Goal: Task Accomplishment & Management: Complete application form

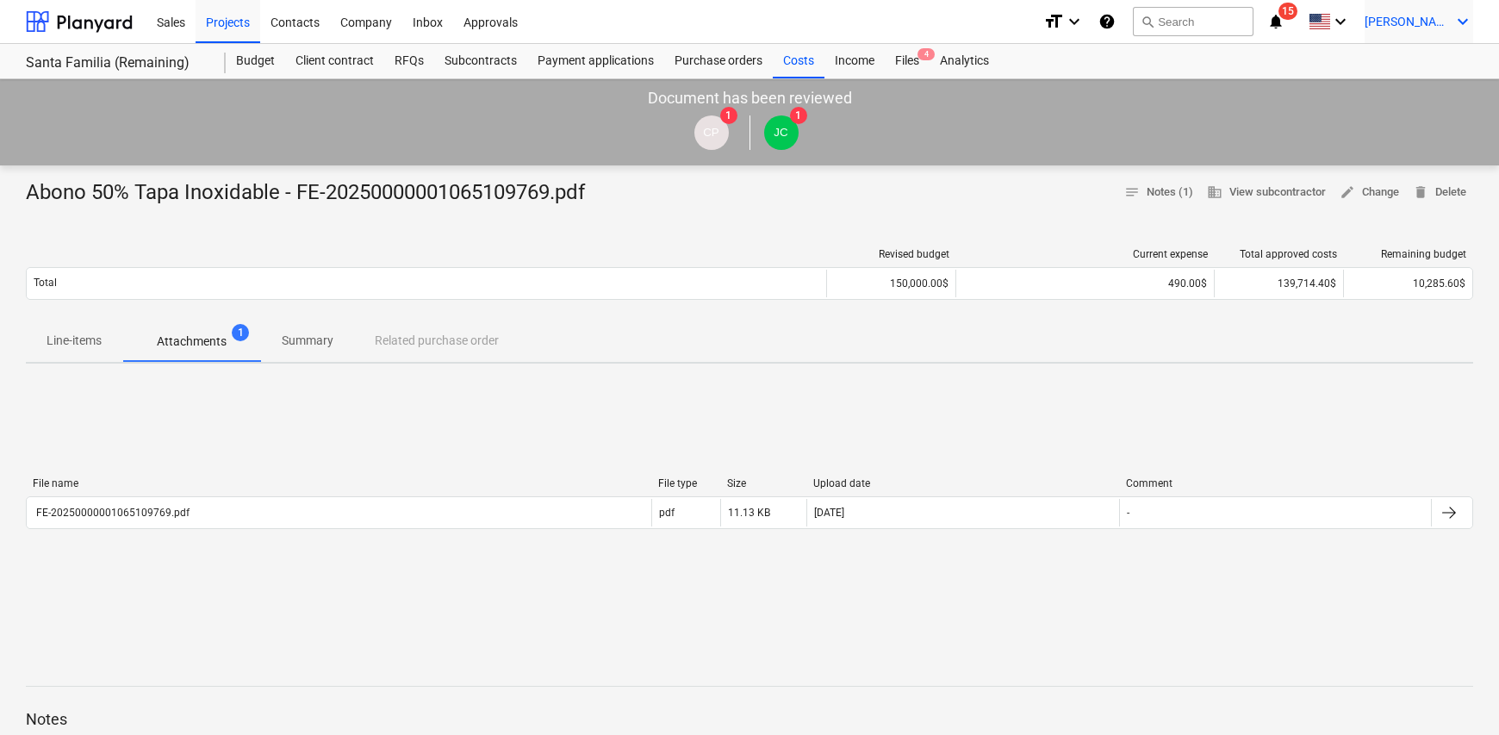
click at [1421, 19] on span "[PERSON_NAME]" at bounding box center [1407, 22] width 86 height 14
click at [795, 61] on div at bounding box center [749, 367] width 1499 height 735
click at [784, 65] on div "Costs" at bounding box center [799, 61] width 52 height 34
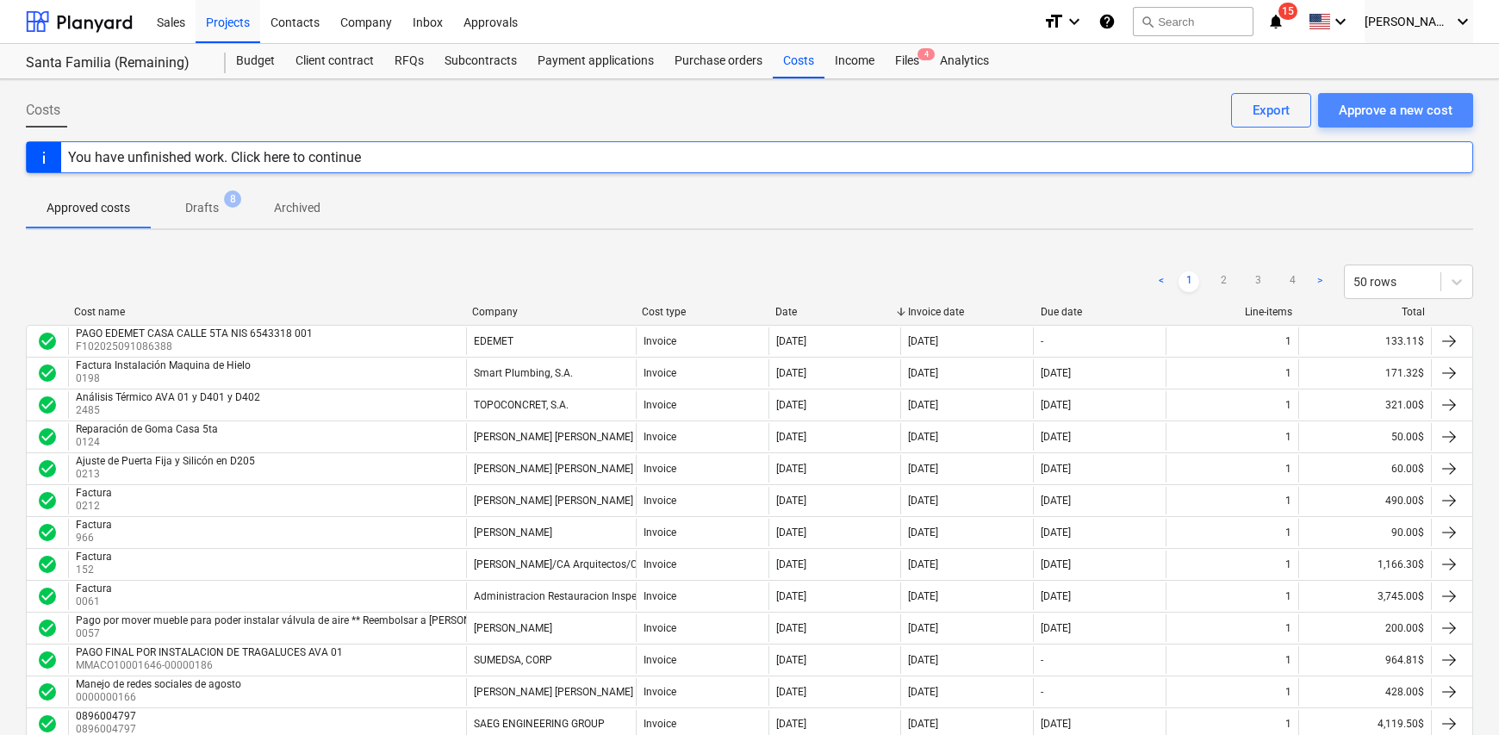
click at [1394, 116] on div "Approve a new cost" at bounding box center [1395, 110] width 114 height 22
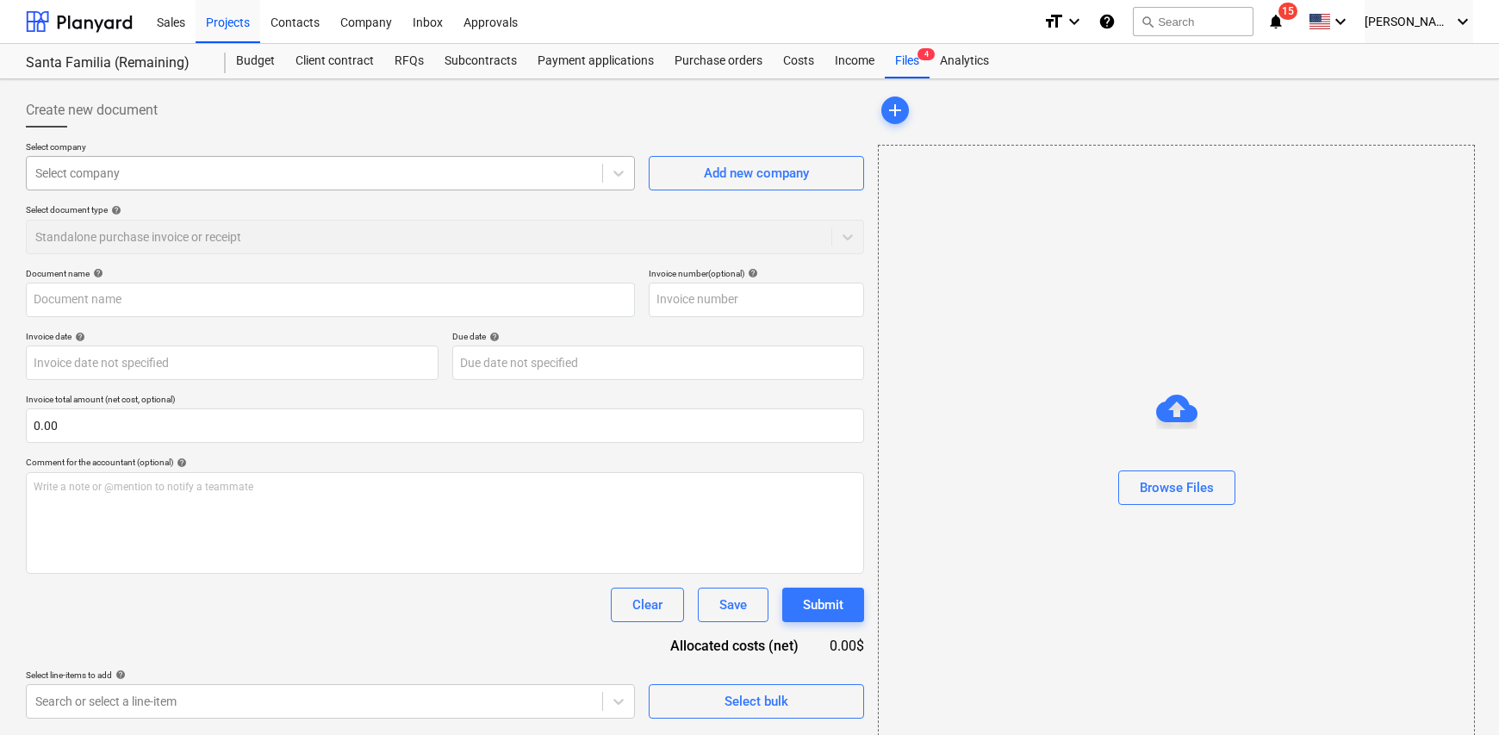
click at [264, 177] on div at bounding box center [314, 172] width 558 height 17
click at [86, 172] on div at bounding box center [314, 172] width 558 height 17
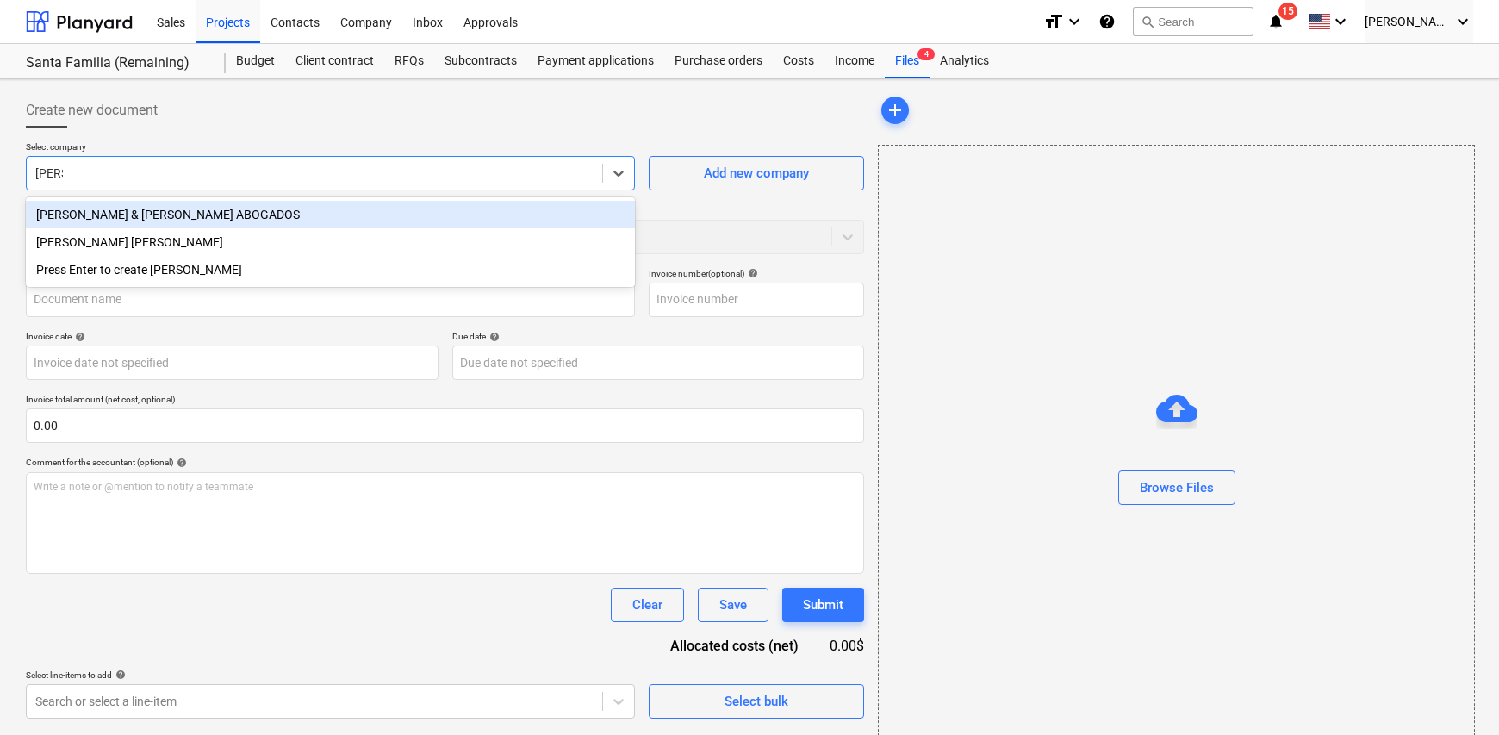
type input "[PERSON_NAME]"
click at [654, 102] on div "Create new document" at bounding box center [445, 110] width 838 height 34
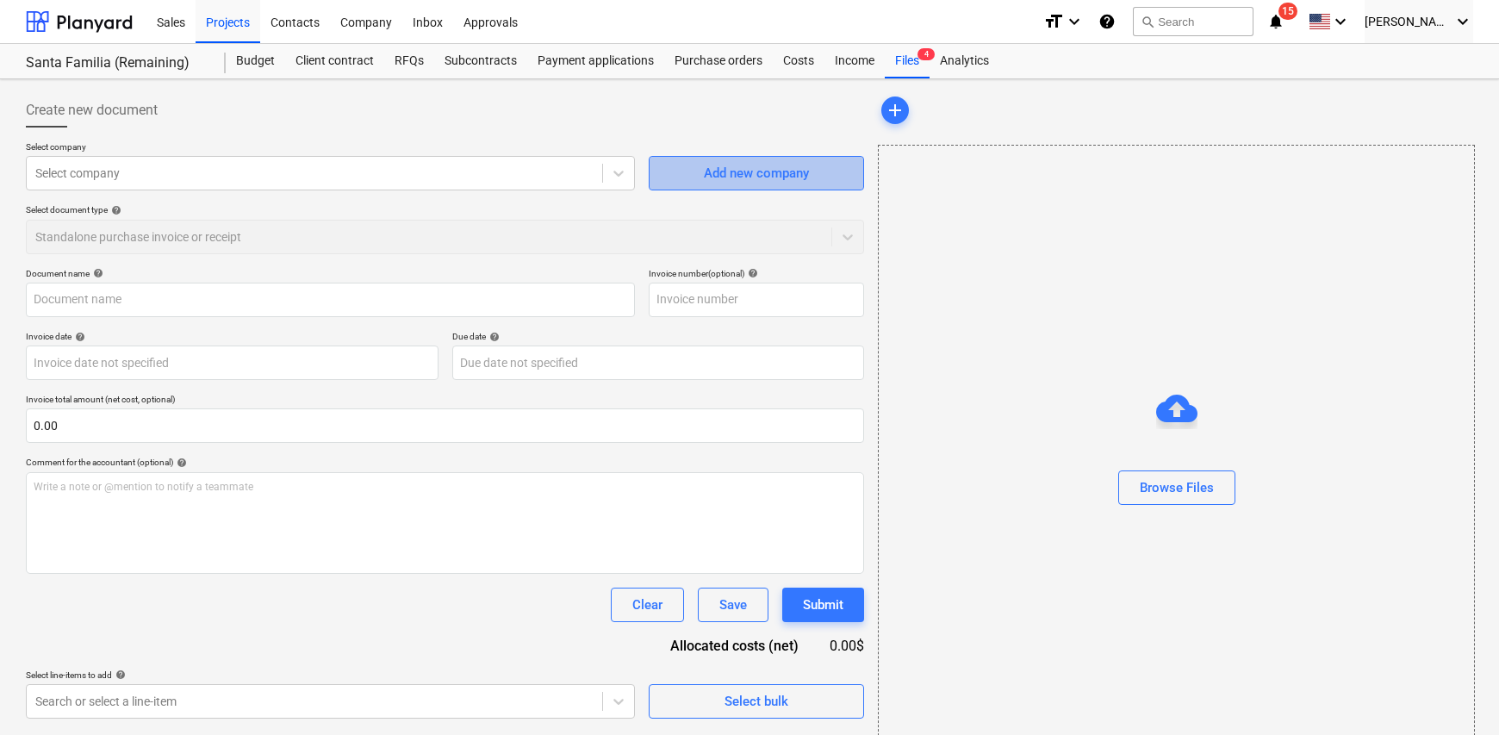
click at [755, 173] on div "Add new company" at bounding box center [756, 173] width 105 height 22
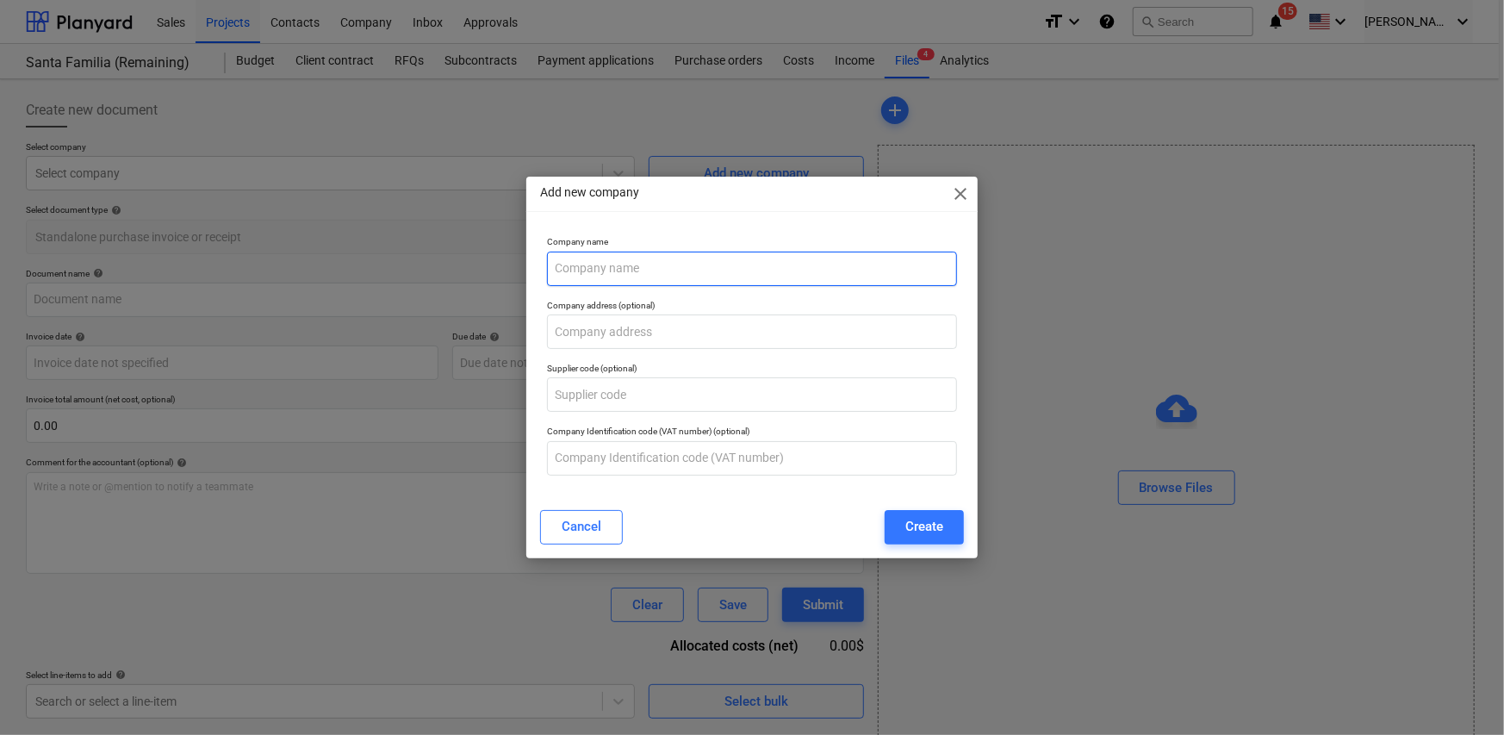
click at [649, 257] on input "text" at bounding box center [752, 268] width 410 height 34
click at [644, 272] on input "text" at bounding box center [752, 268] width 410 height 34
type input "[PERSON_NAME] ABOGADOS S.C"
click at [934, 524] on div "Create" at bounding box center [924, 526] width 38 height 22
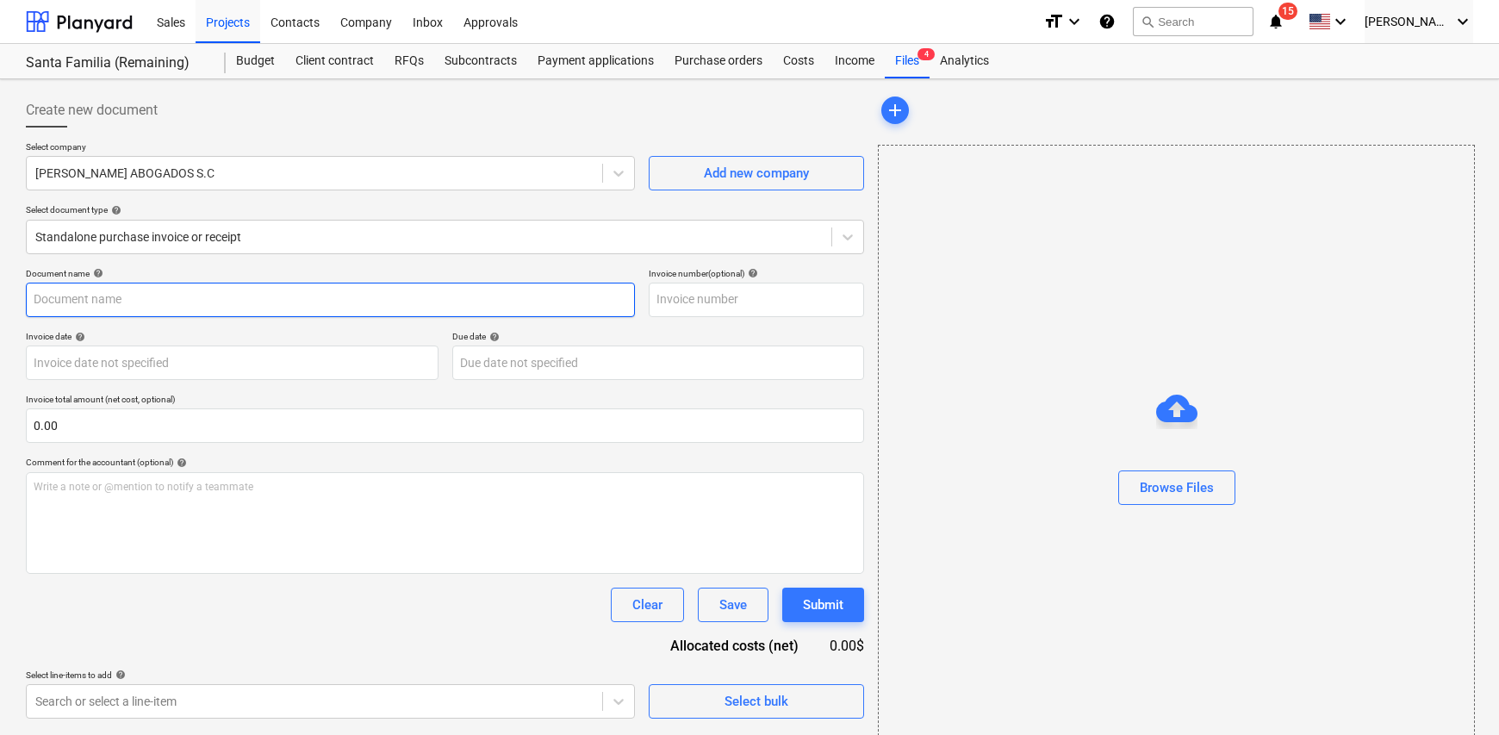
click at [141, 302] on input "text" at bounding box center [330, 299] width 609 height 34
type input "f"
type input "Factura"
click at [694, 296] on input "text" at bounding box center [756, 299] width 215 height 34
type input "000313"
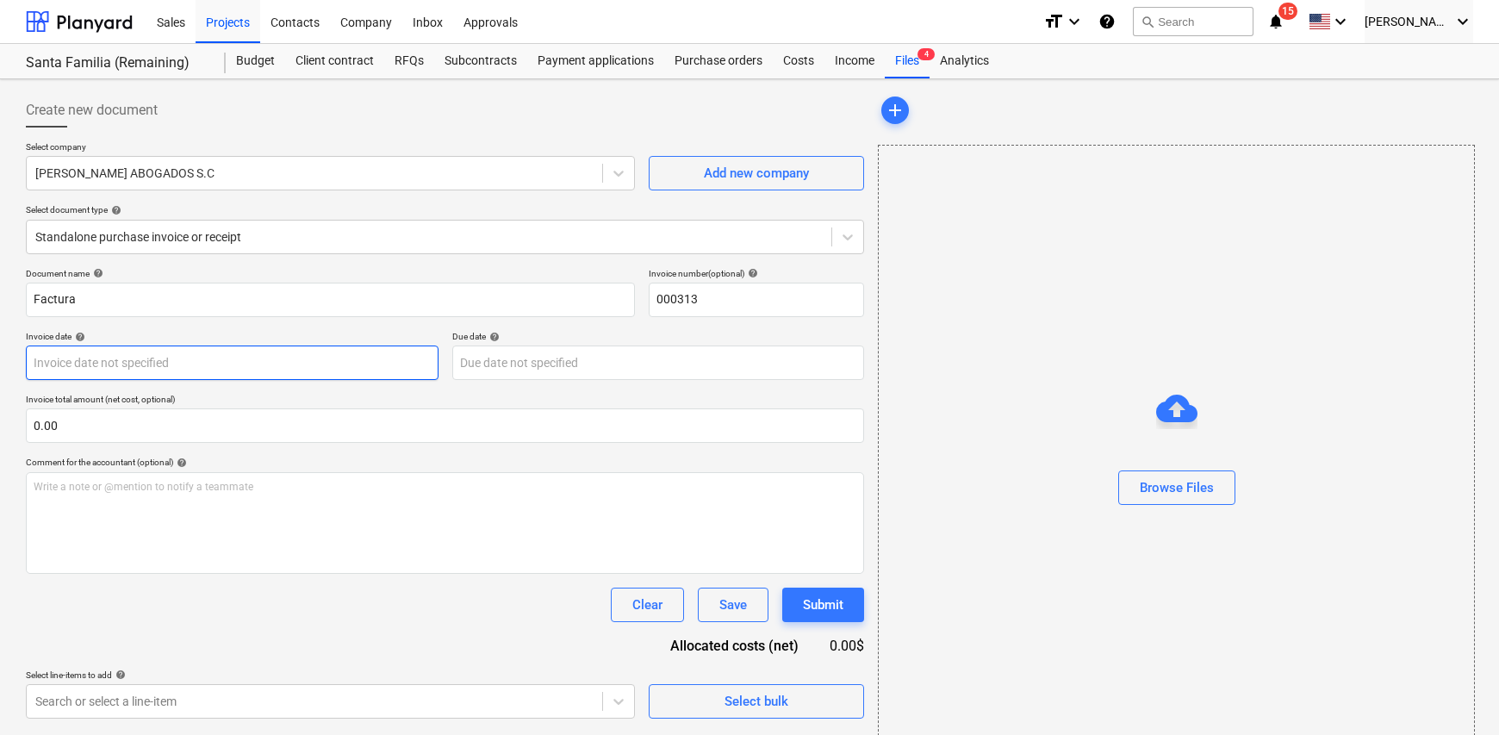
click at [269, 360] on body "Sales Projects Contacts Company Inbox Approvals format_size keyboard_arrow_down…" at bounding box center [749, 367] width 1499 height 735
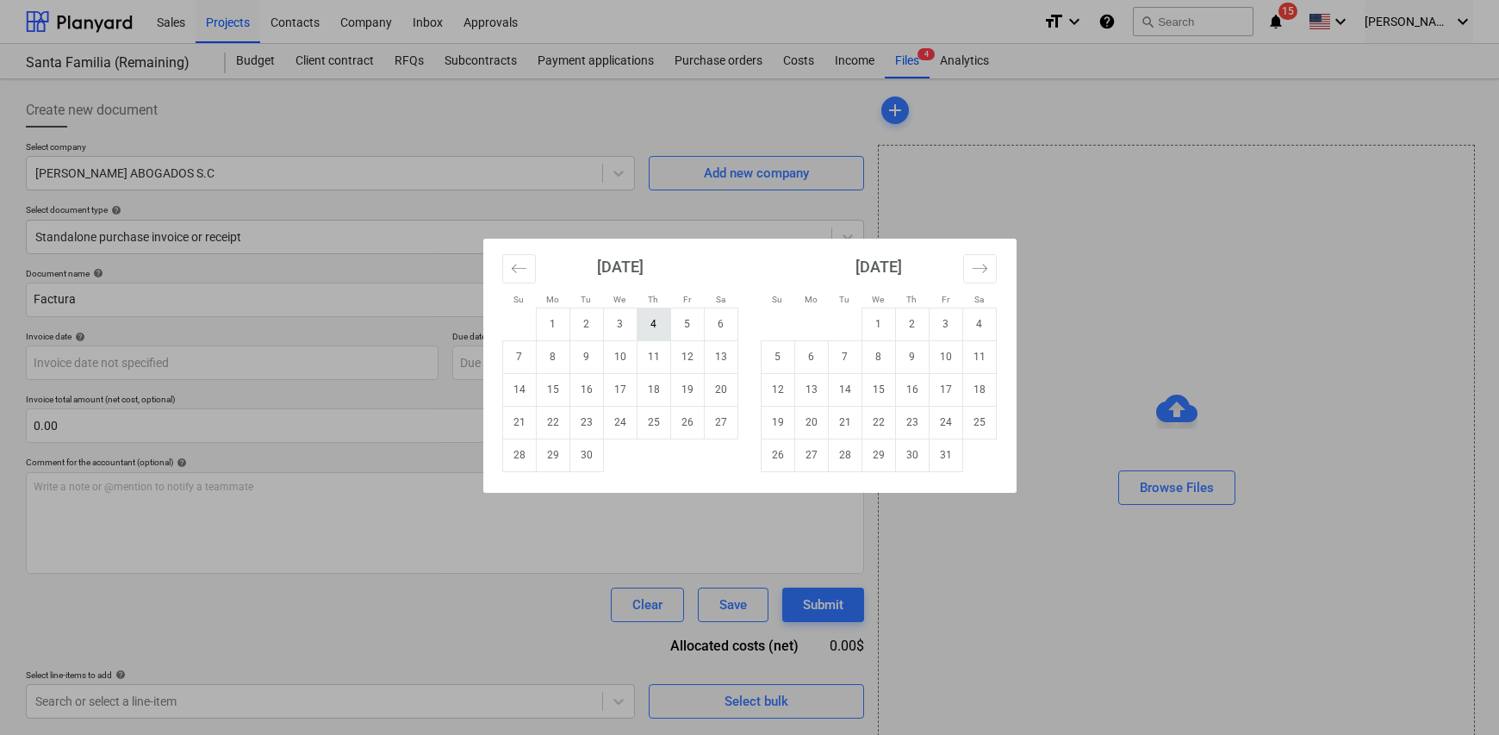
click at [655, 323] on td "4" at bounding box center [653, 323] width 34 height 33
type input "[DATE]"
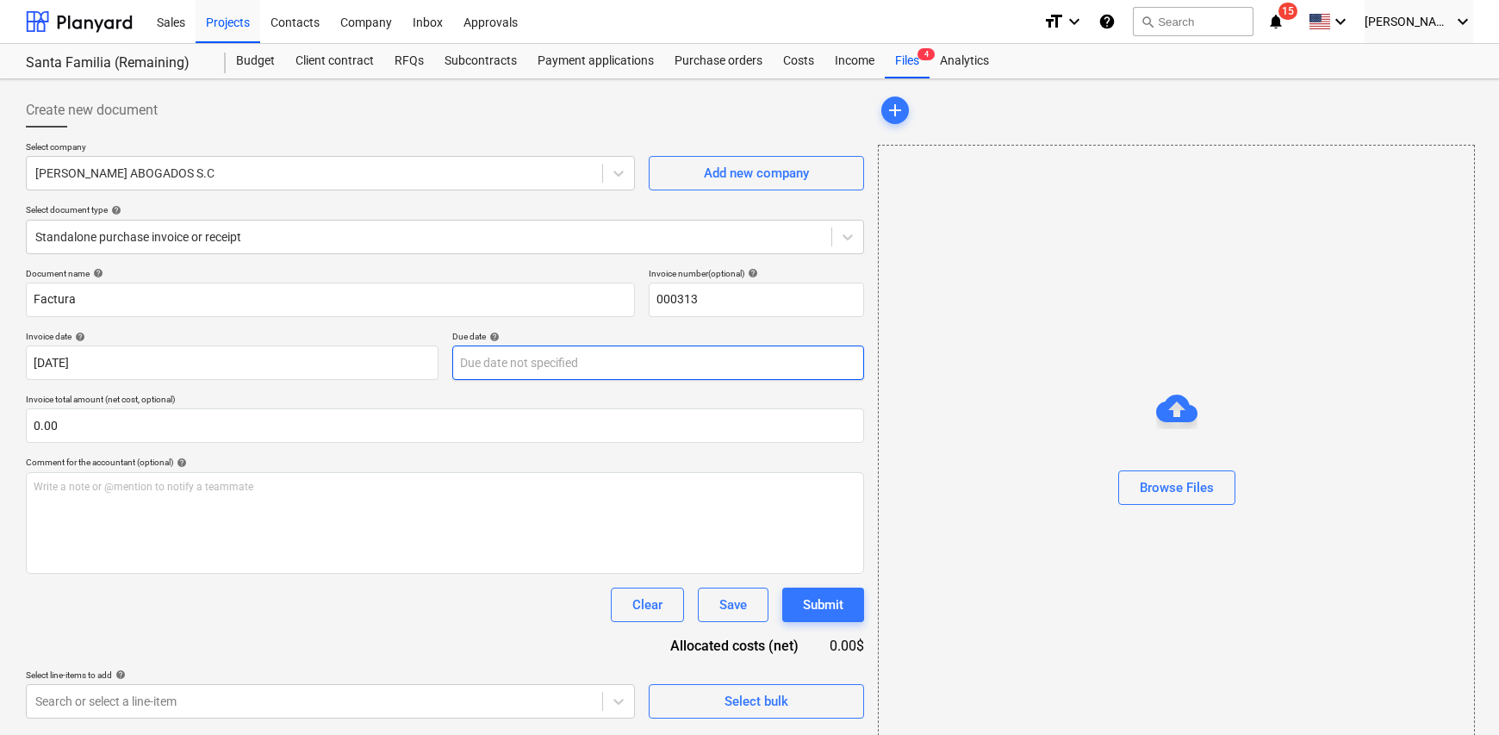
click at [575, 363] on body "Sales Projects Contacts Company Inbox Approvals format_size keyboard_arrow_down…" at bounding box center [749, 367] width 1499 height 735
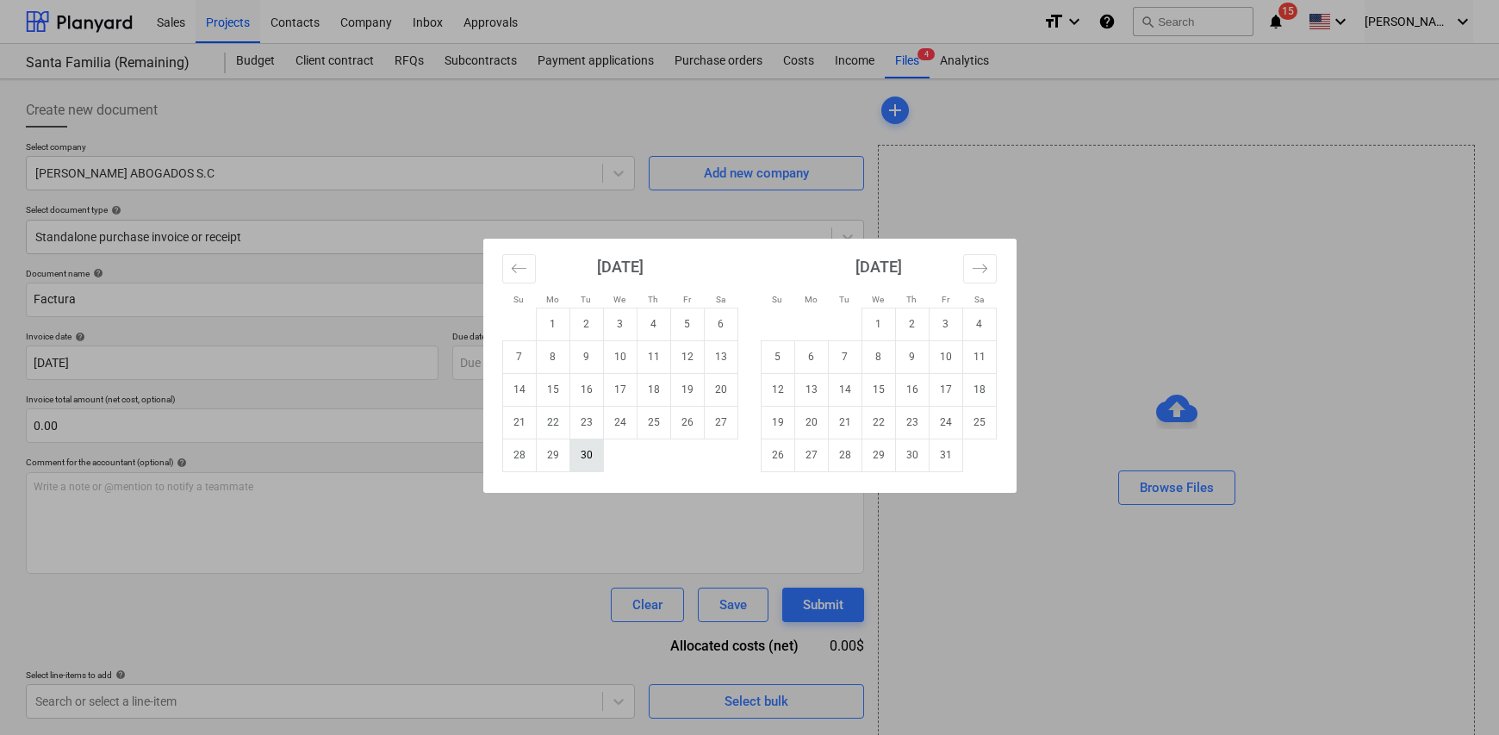
click at [594, 459] on td "30" at bounding box center [586, 454] width 34 height 33
type input "[DATE]"
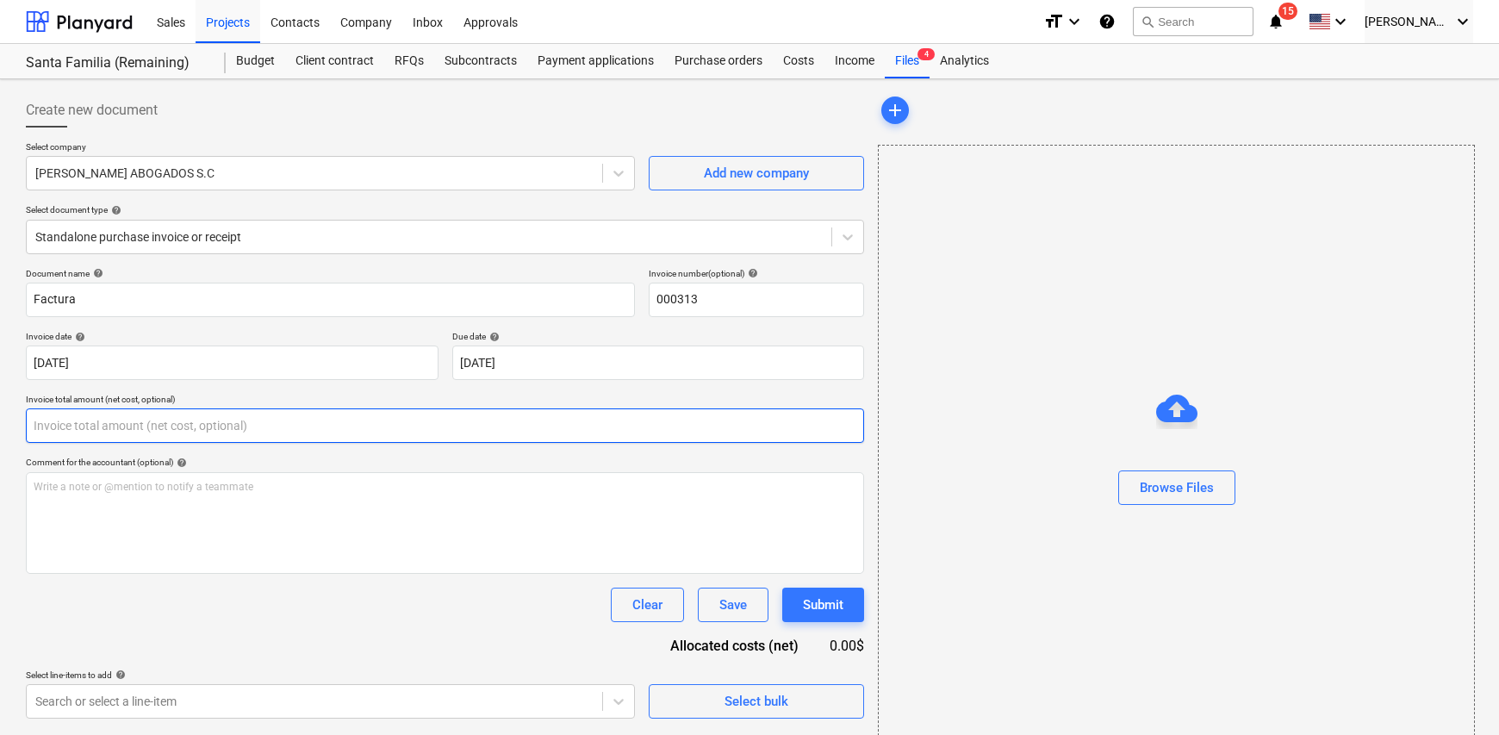
click at [140, 426] on input "text" at bounding box center [445, 425] width 838 height 34
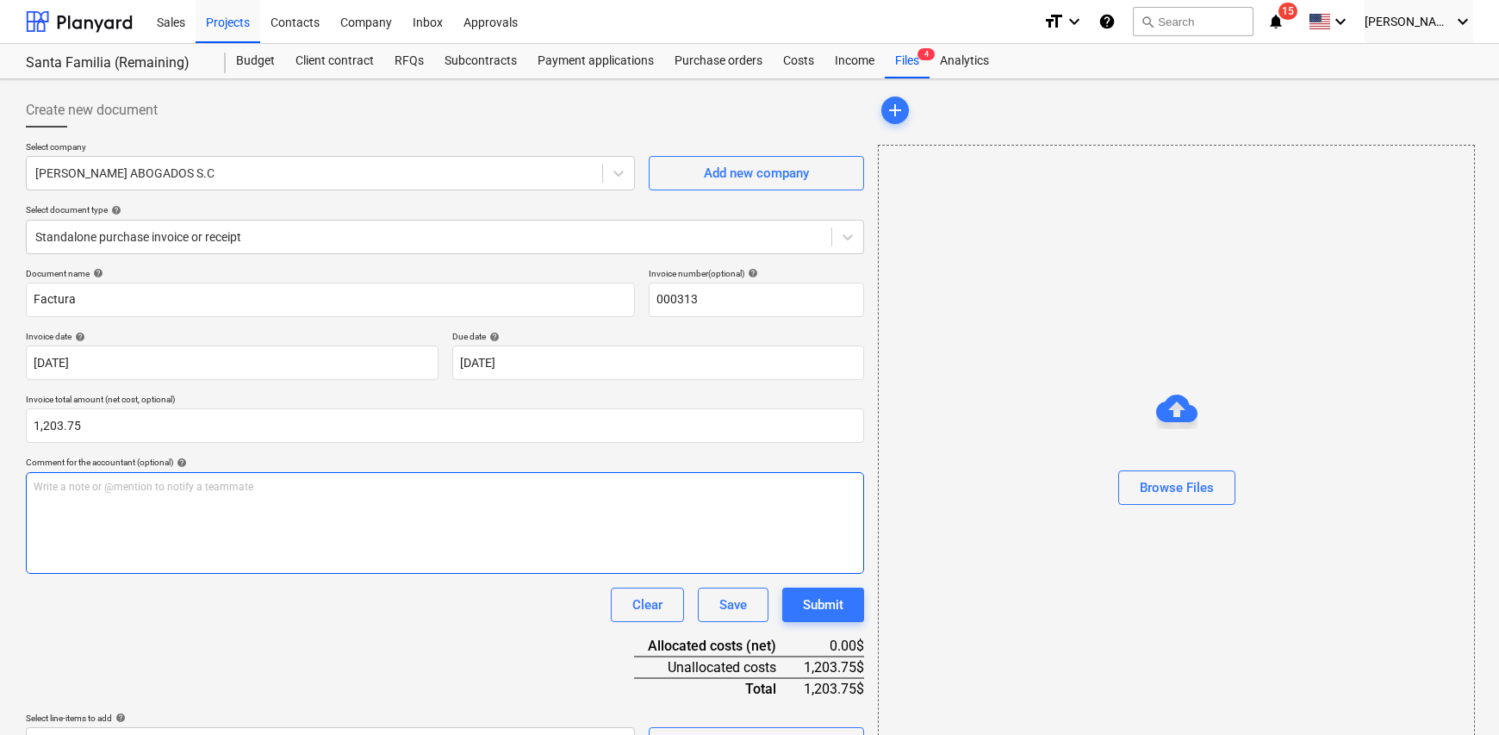
type input "1,203.75"
click at [127, 514] on div "Write a note or @mention to notify a teammate [PERSON_NAME]" at bounding box center [445, 523] width 838 height 102
click at [131, 506] on div "Write a note or @mention to notify a teammate [PERSON_NAME]" at bounding box center [445, 523] width 838 height 102
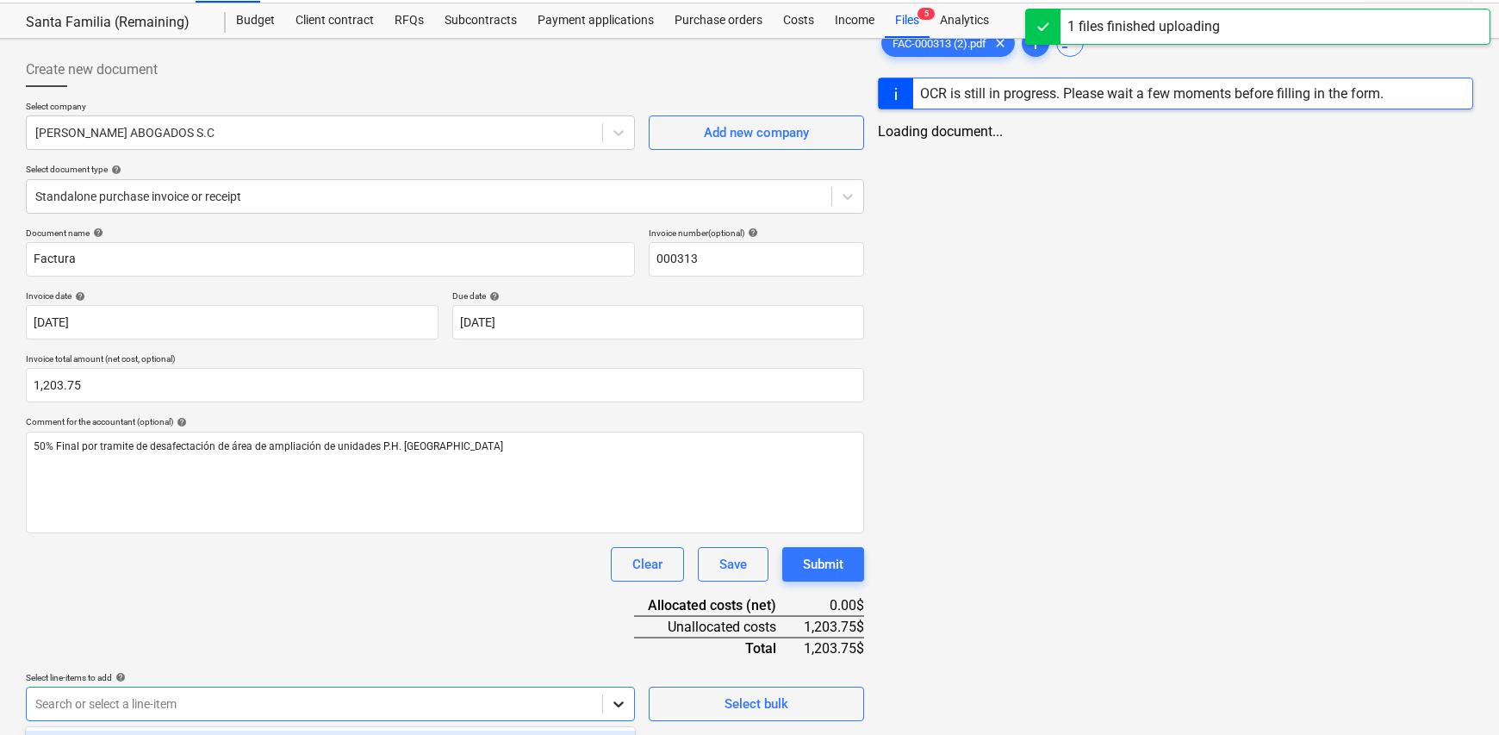
scroll to position [292, 0]
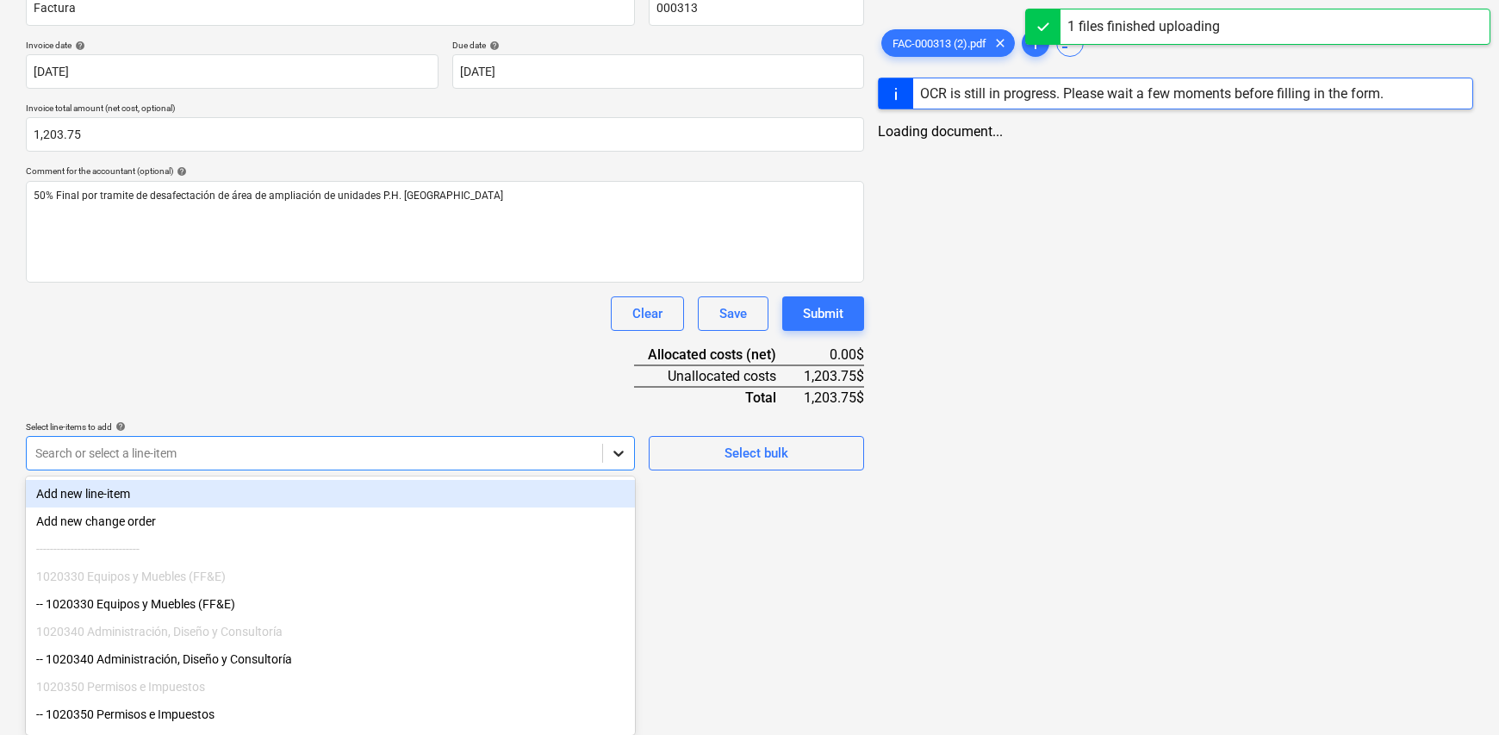
click at [623, 444] on body "Sales Projects Contacts Company Inbox Approvals format_size keyboard_arrow_down…" at bounding box center [749, 76] width 1499 height 735
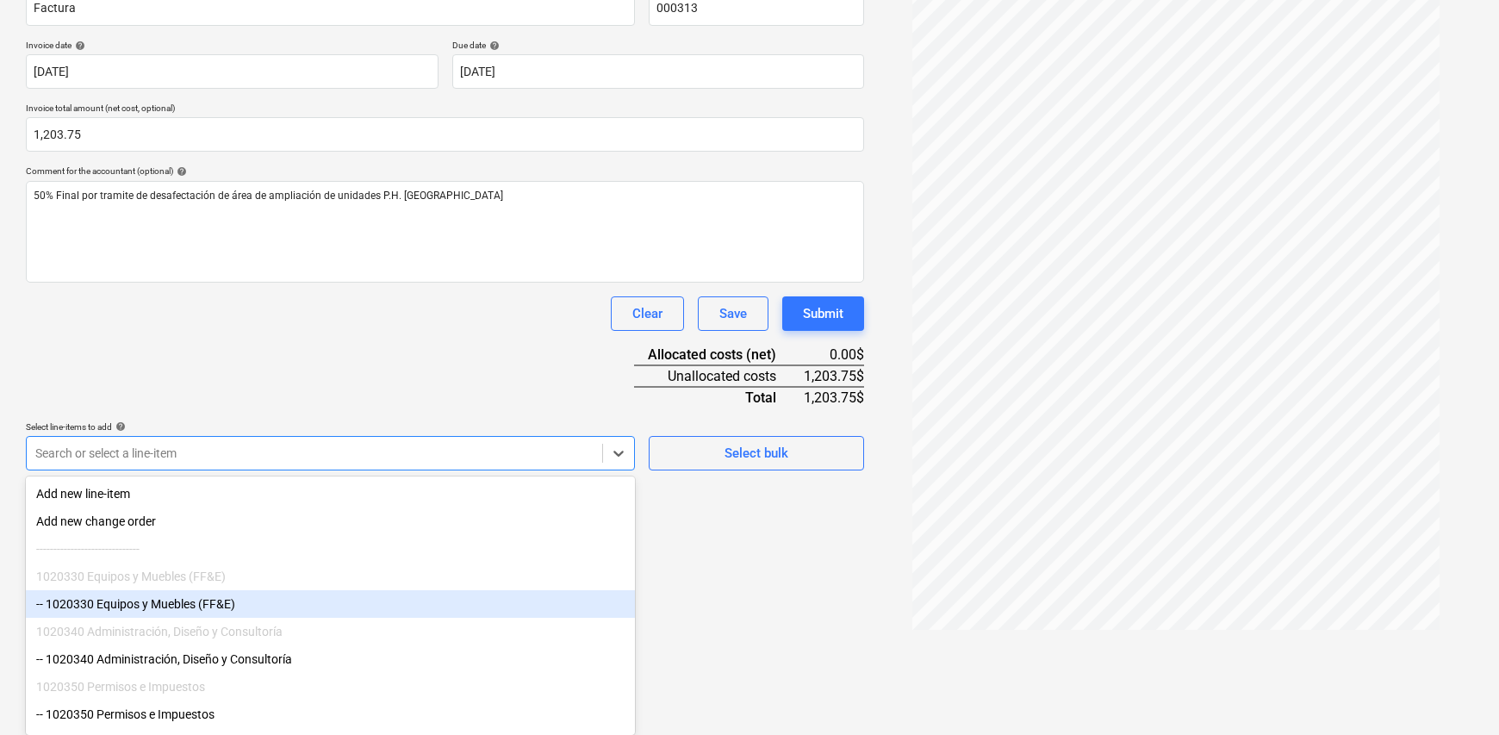
scroll to position [149, 0]
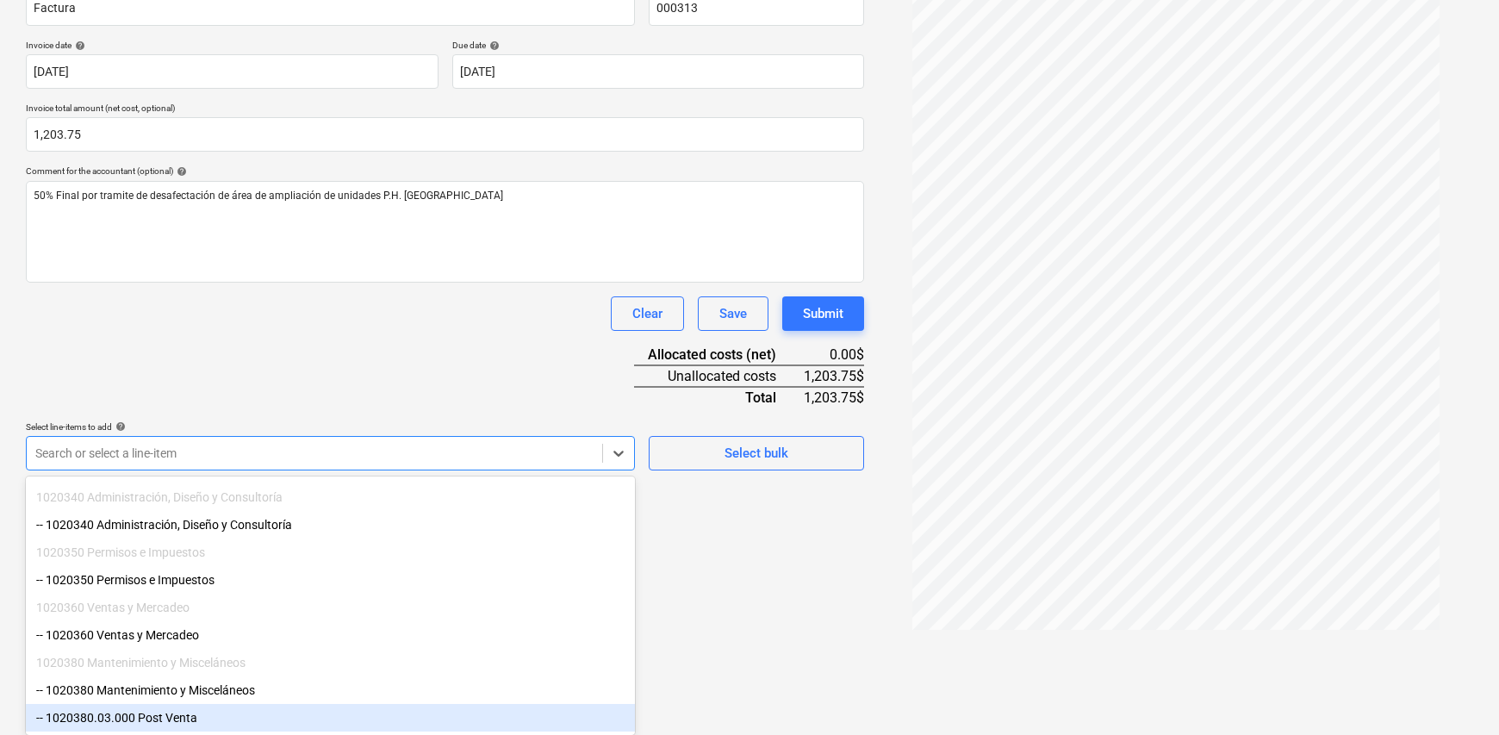
click at [200, 717] on div "-- 1020380.03.000 Post Venta" at bounding box center [330, 718] width 609 height 28
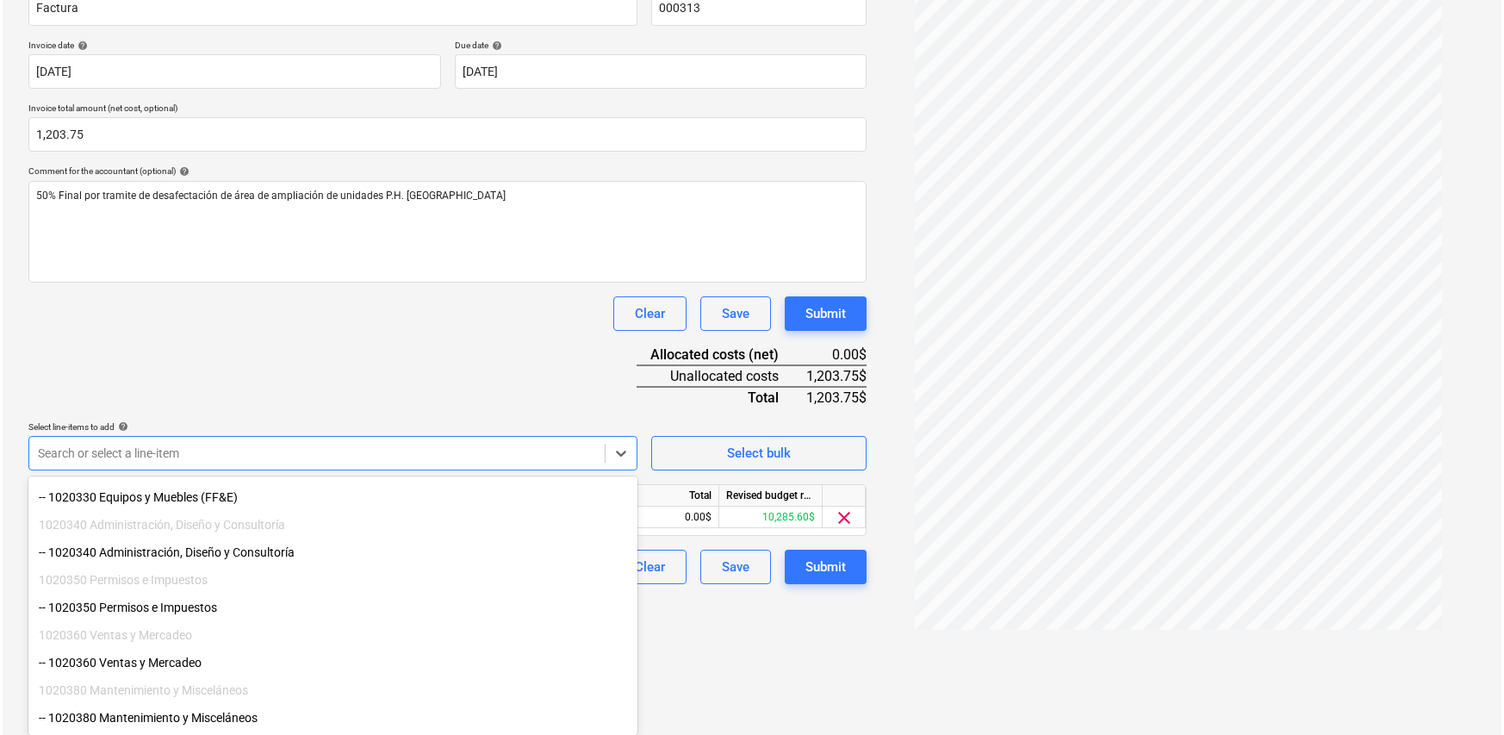
scroll to position [203, 0]
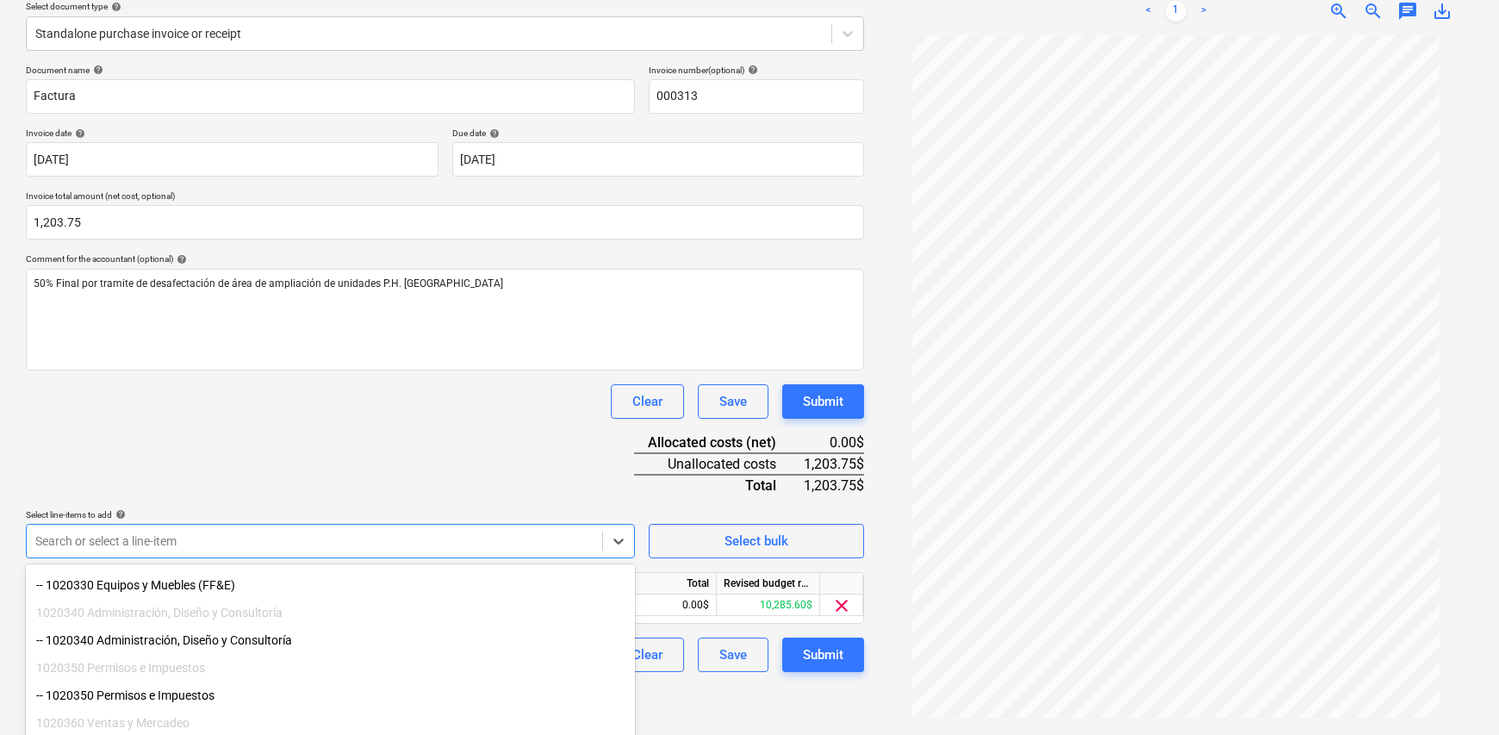
click at [767, 642] on div "Create new document Select company [PERSON_NAME] ABOGADOS S.C Add new company S…" at bounding box center [749, 306] width 1499 height 860
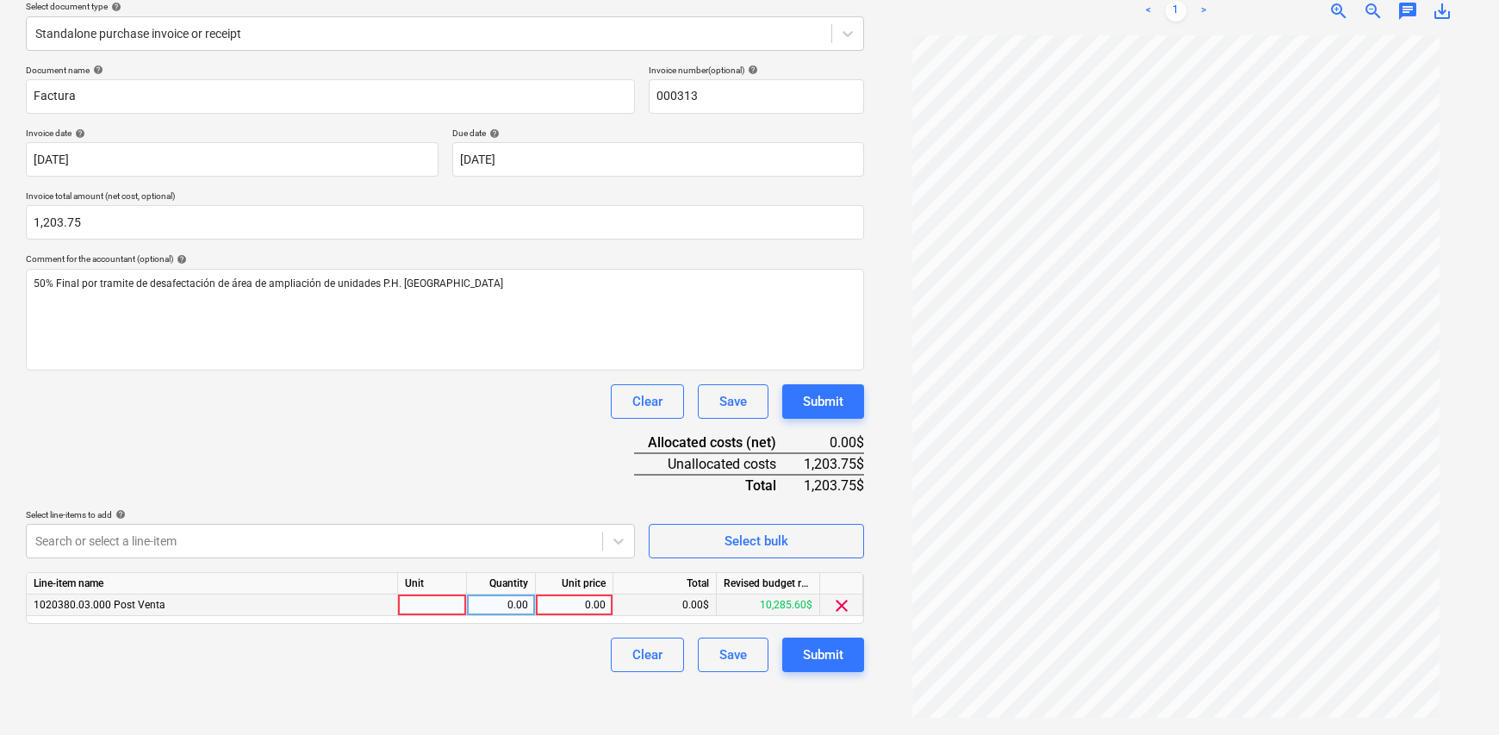
click at [398, 611] on div at bounding box center [432, 605] width 69 height 22
type input "1"
click at [448, 597] on input "1" at bounding box center [432, 604] width 68 height 21
click at [477, 605] on div "0.00" at bounding box center [501, 605] width 54 height 22
type input "1"
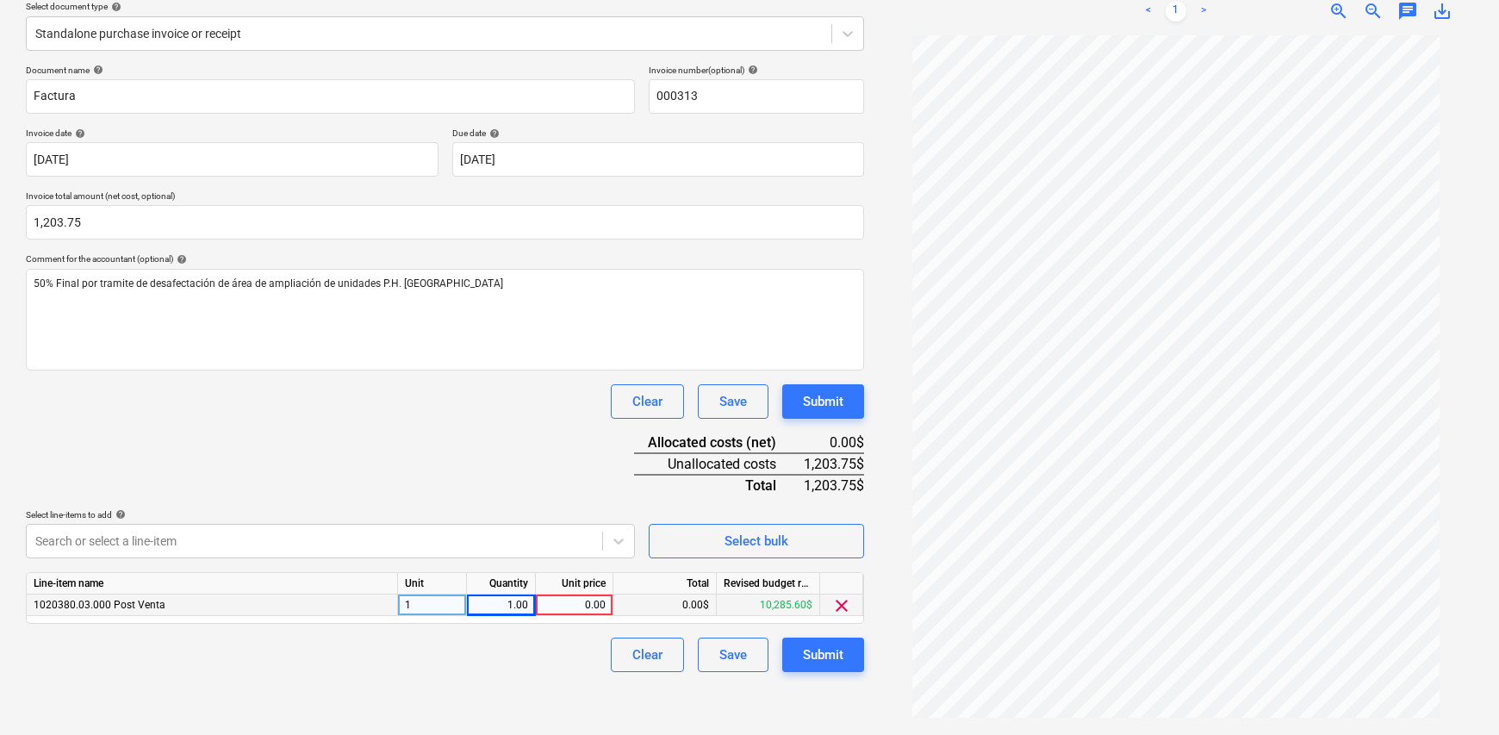
click at [515, 679] on div "Create new document Select company [PERSON_NAME] ABOGADOS S.C Add new company S…" at bounding box center [445, 306] width 852 height 846
click at [587, 599] on div "0.00" at bounding box center [574, 605] width 63 height 22
type input "2"
type input "1023.75"
click at [550, 682] on div "Create new document Select company [PERSON_NAME] ABOGADOS S.C Add new company S…" at bounding box center [445, 306] width 852 height 846
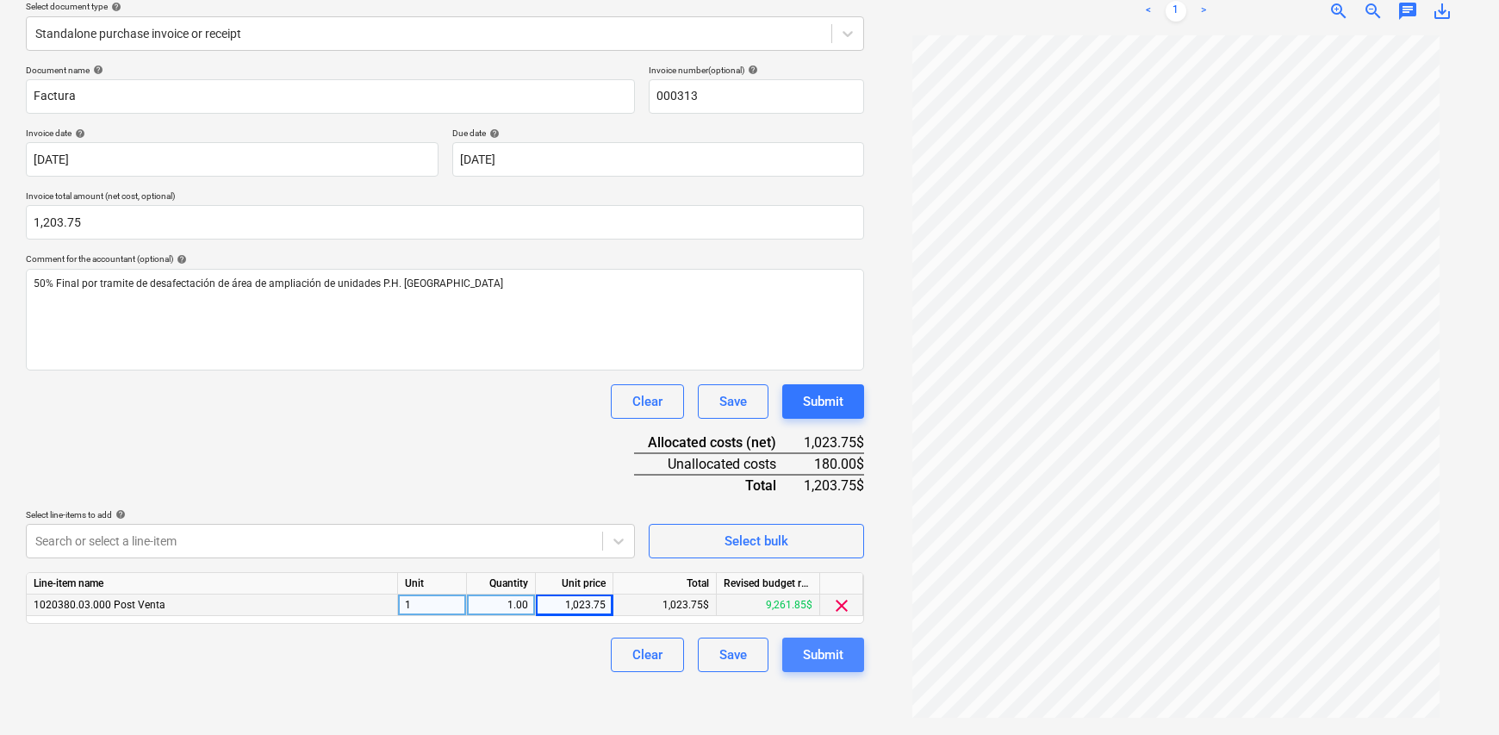
click at [835, 660] on div "Submit" at bounding box center [823, 654] width 40 height 22
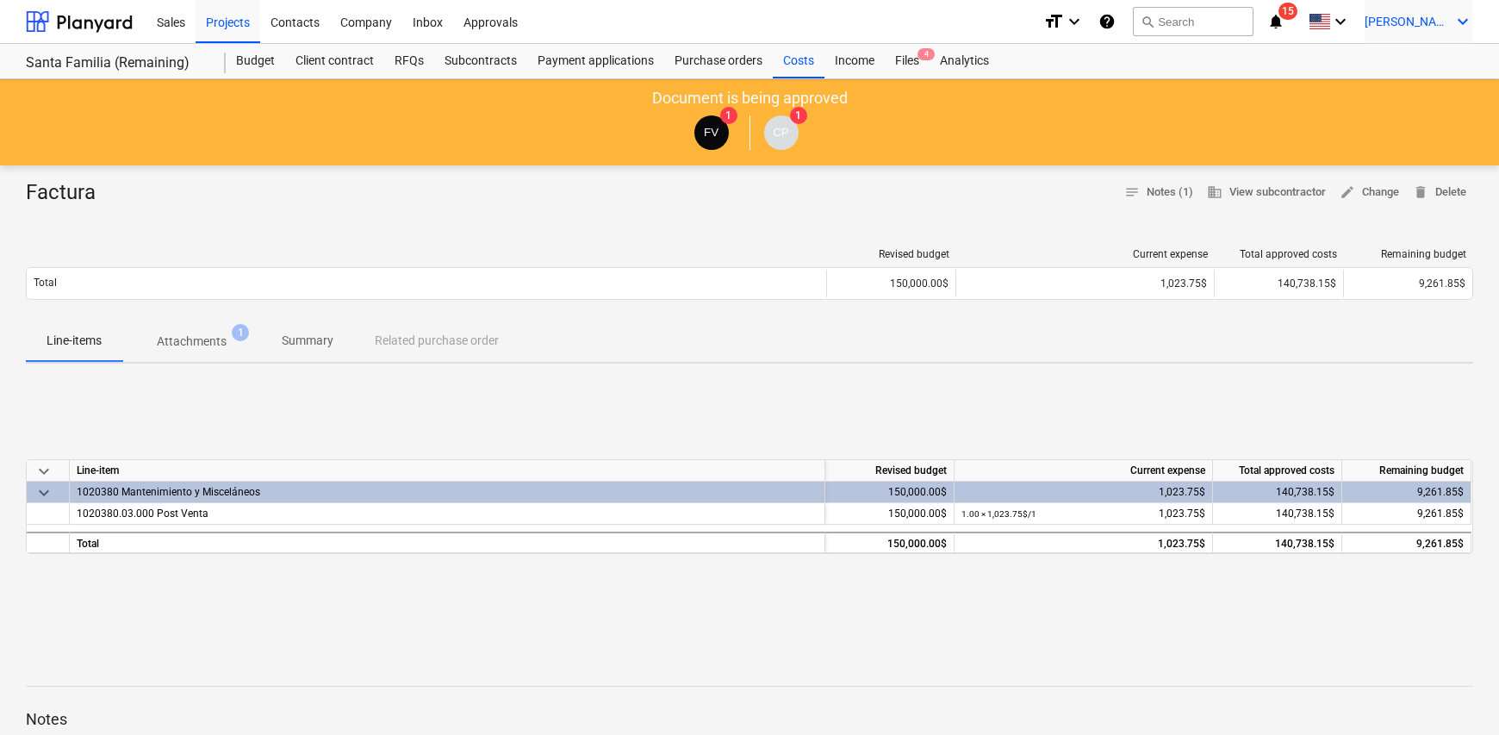
click at [1443, 28] on span "[PERSON_NAME]" at bounding box center [1407, 22] width 86 height 14
click at [1412, 96] on div "Log out" at bounding box center [1420, 95] width 103 height 28
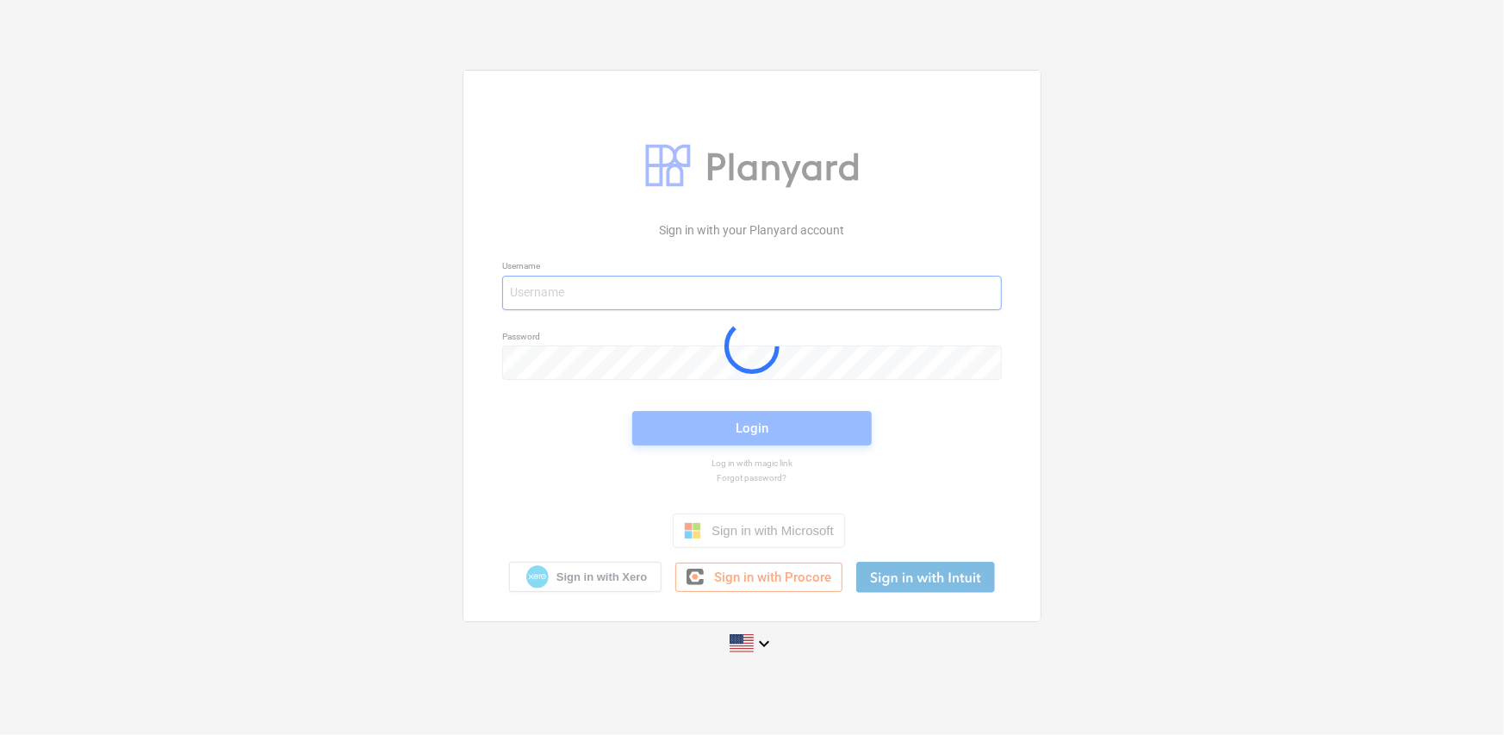
type input "[PERSON_NAME][EMAIL_ADDRESS][DOMAIN_NAME]"
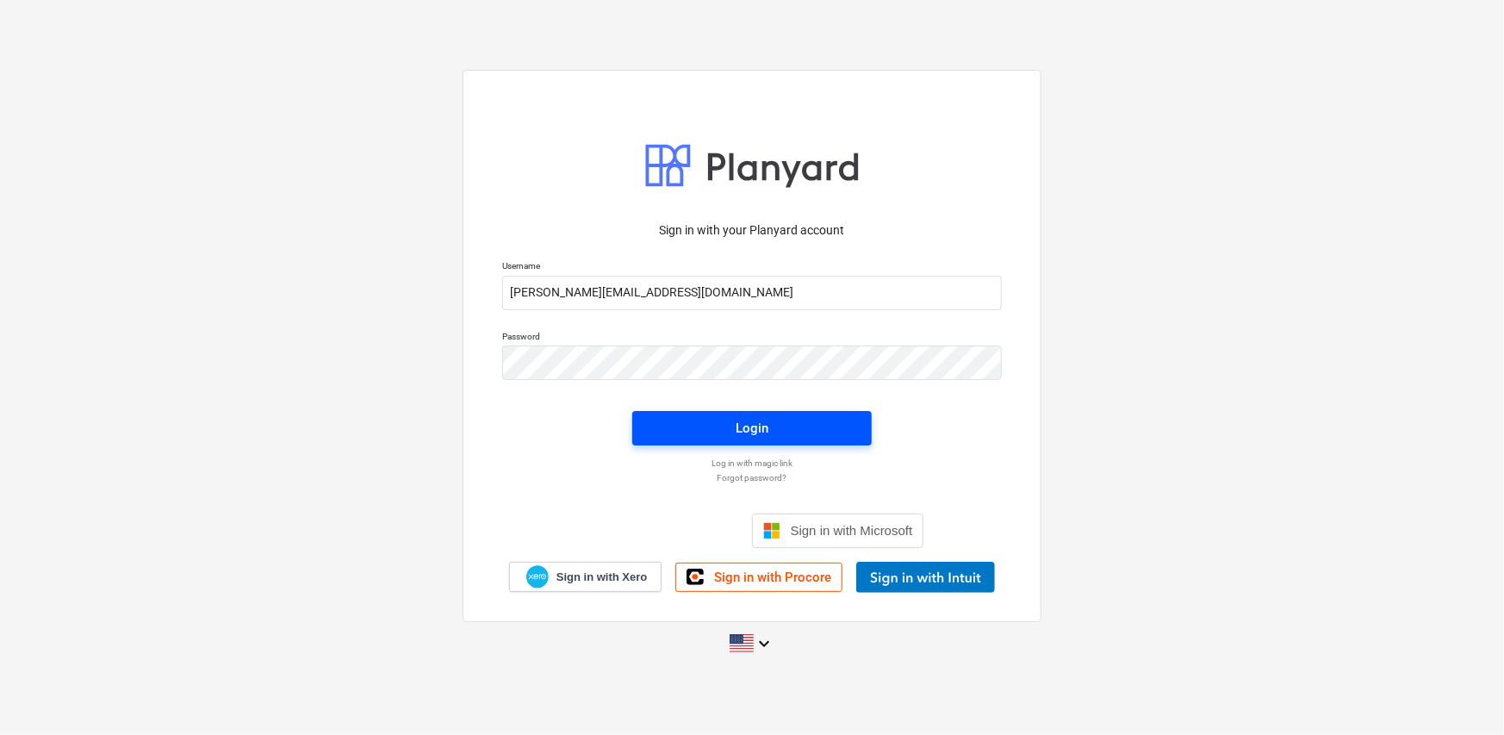
click at [767, 436] on div "Login" at bounding box center [751, 428] width 33 height 22
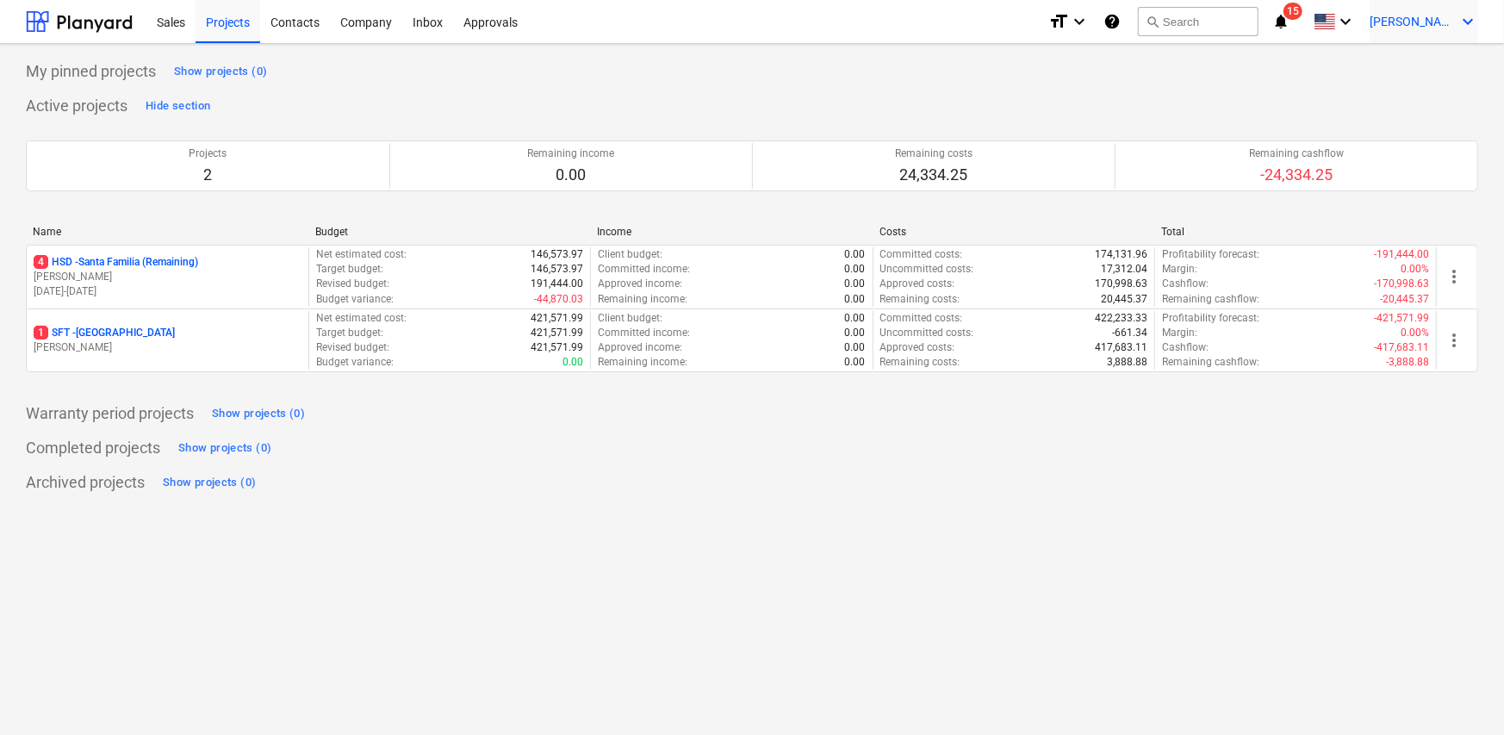
click at [1455, 11] on div "[PERSON_NAME] keyboard_arrow_down" at bounding box center [1423, 21] width 109 height 43
click at [1406, 106] on div "Log out" at bounding box center [1426, 95] width 103 height 28
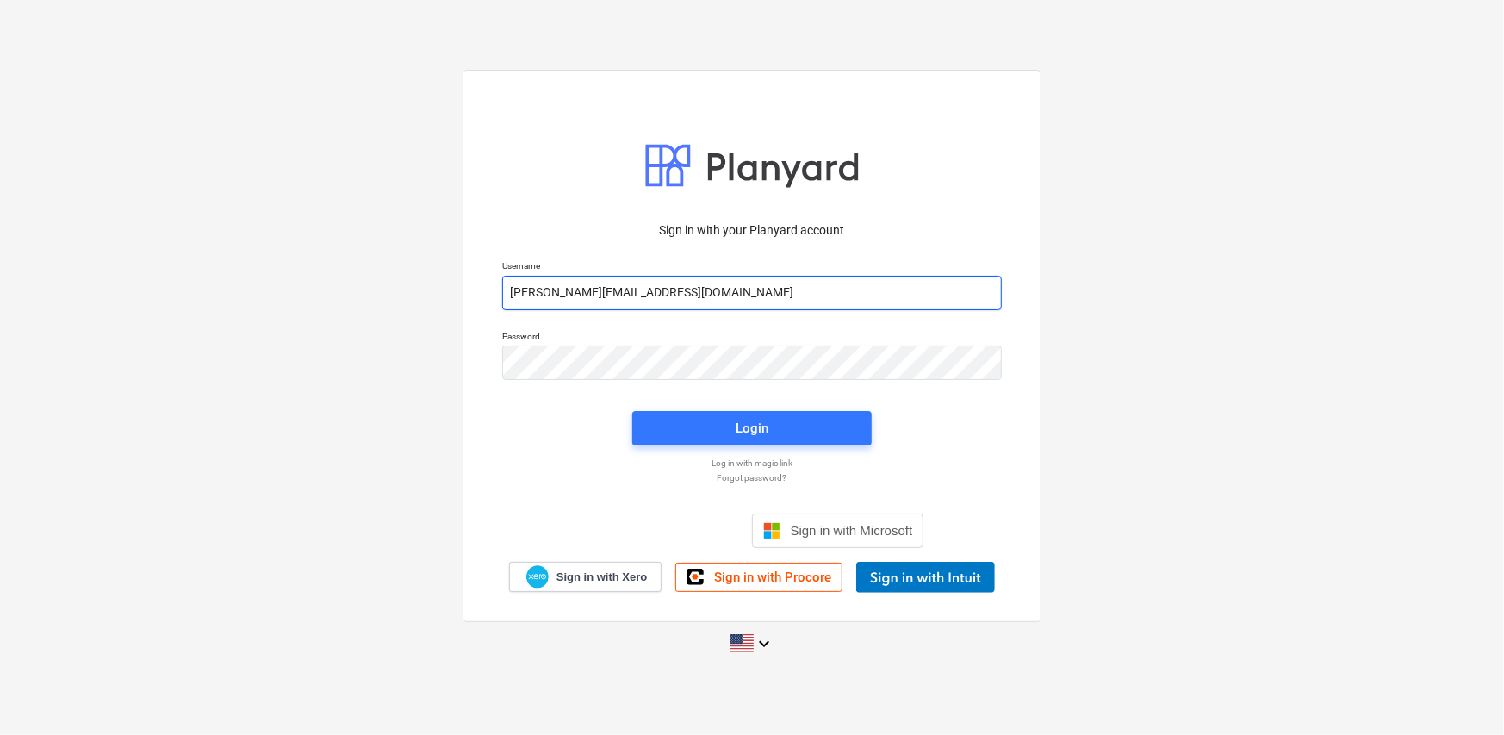
click at [735, 300] on input "[PERSON_NAME][EMAIL_ADDRESS][DOMAIN_NAME]" at bounding box center [752, 293] width 500 height 34
type input "[PERSON_NAME][EMAIL_ADDRESS][DOMAIN_NAME]"
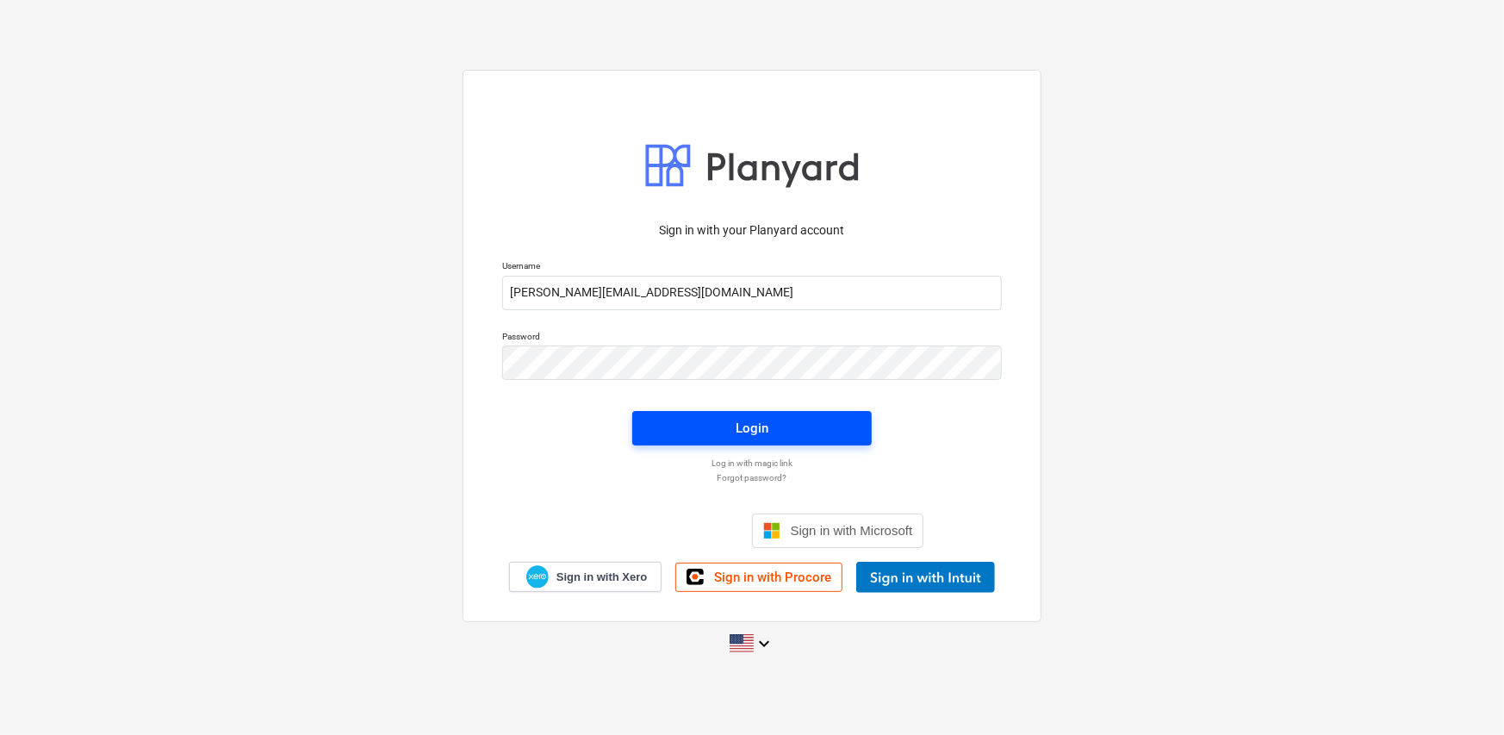
click at [782, 431] on span "Login" at bounding box center [752, 428] width 198 height 22
